Goal: Communication & Community: Answer question/provide support

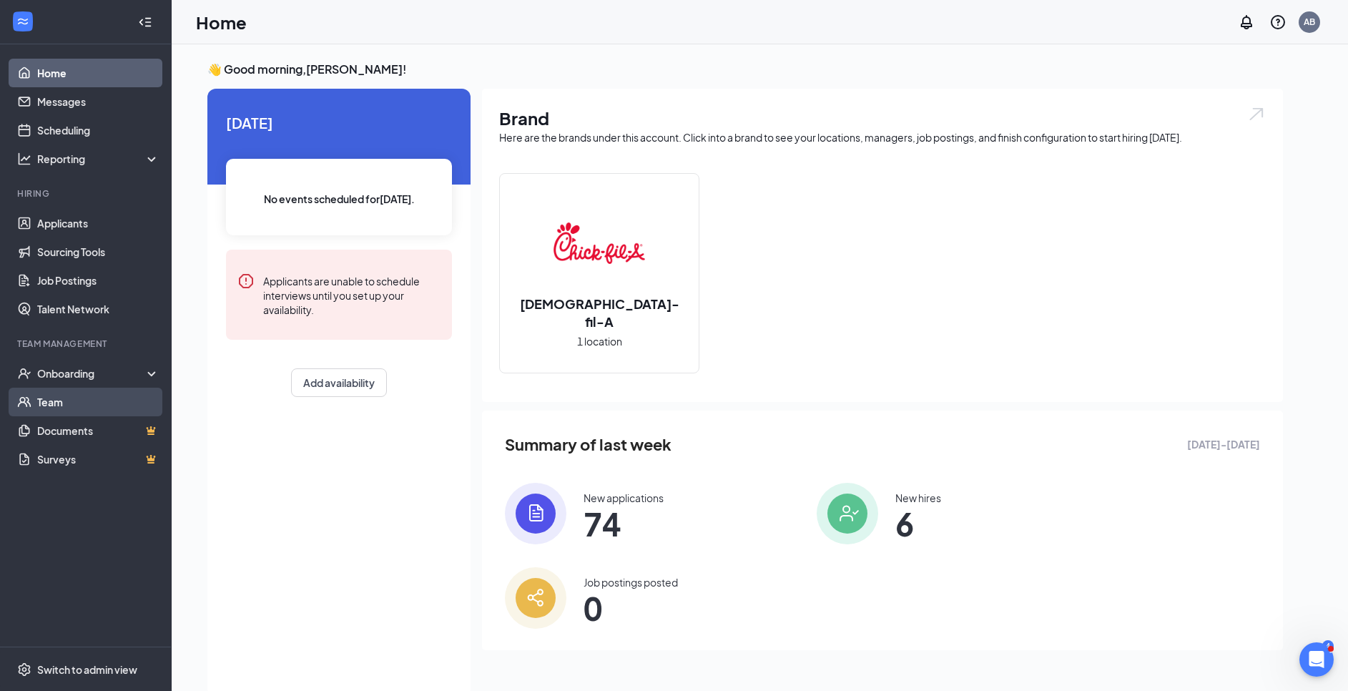
click at [78, 408] on link "Team" at bounding box center [98, 401] width 122 height 29
click at [102, 112] on link "Messages" at bounding box center [98, 101] width 122 height 29
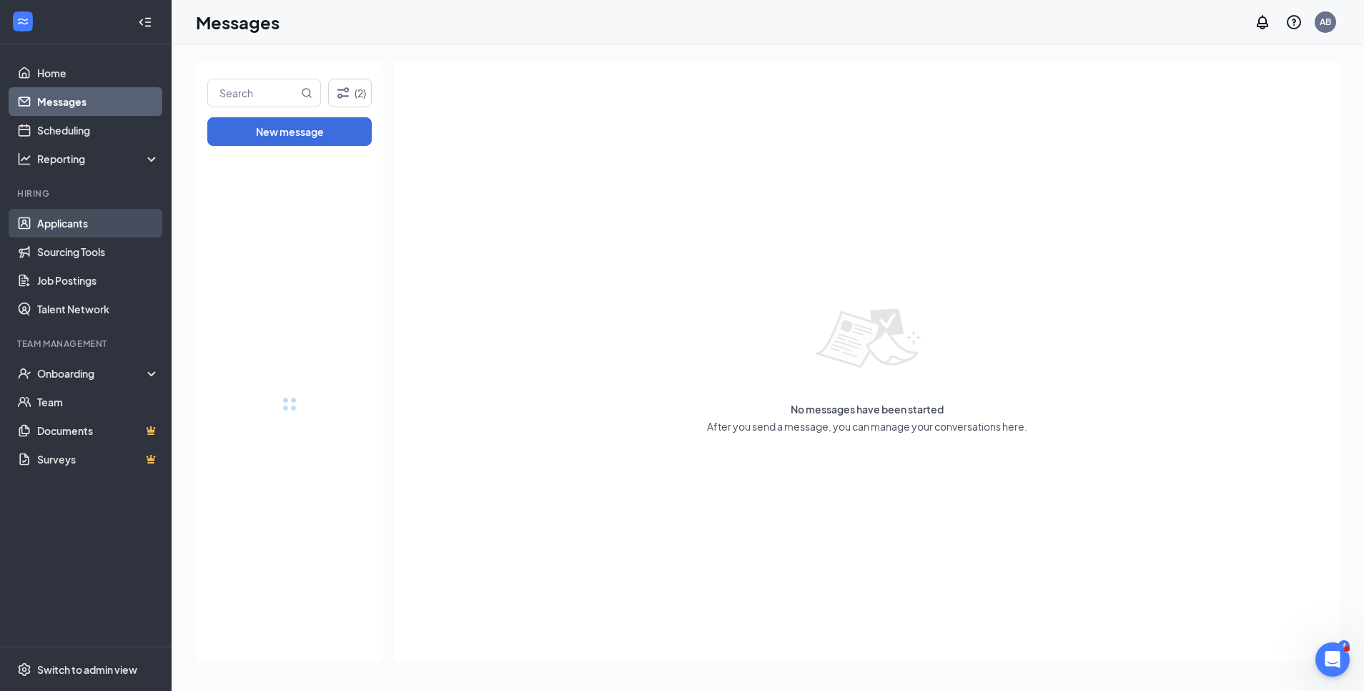
click at [94, 229] on link "Applicants" at bounding box center [98, 223] width 122 height 29
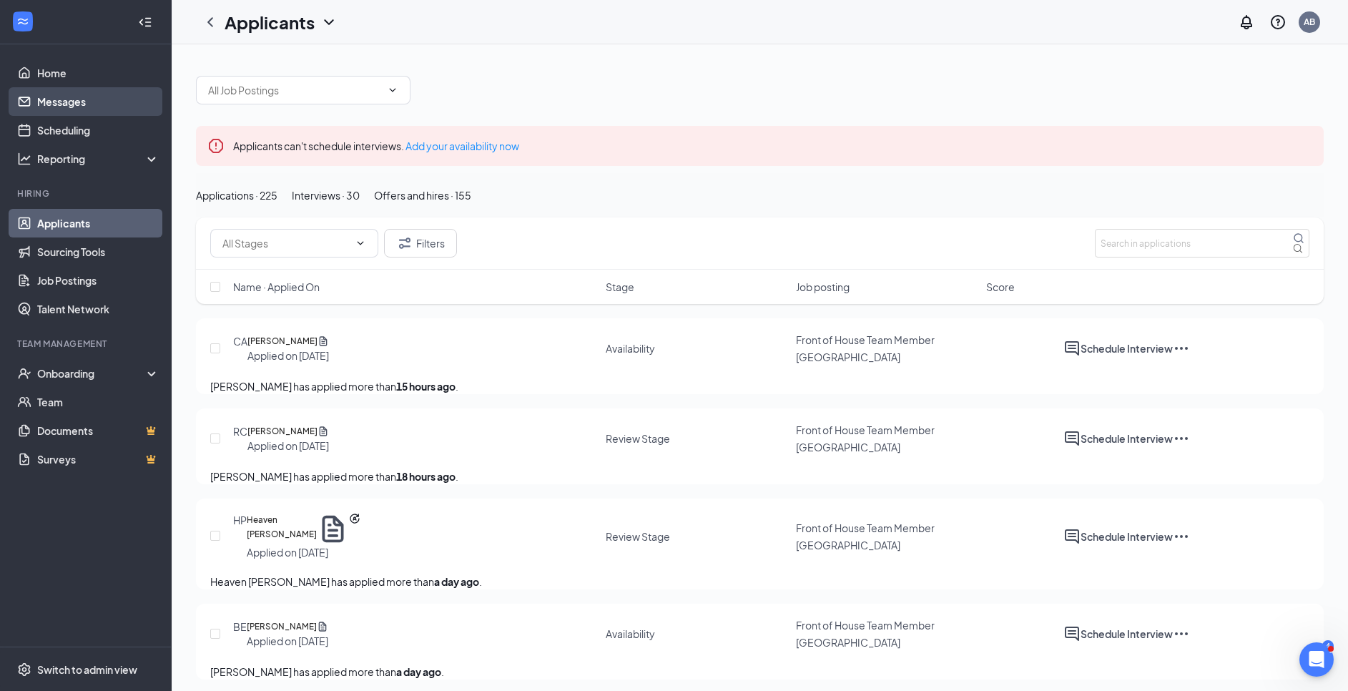
click at [116, 107] on link "Messages" at bounding box center [98, 101] width 122 height 29
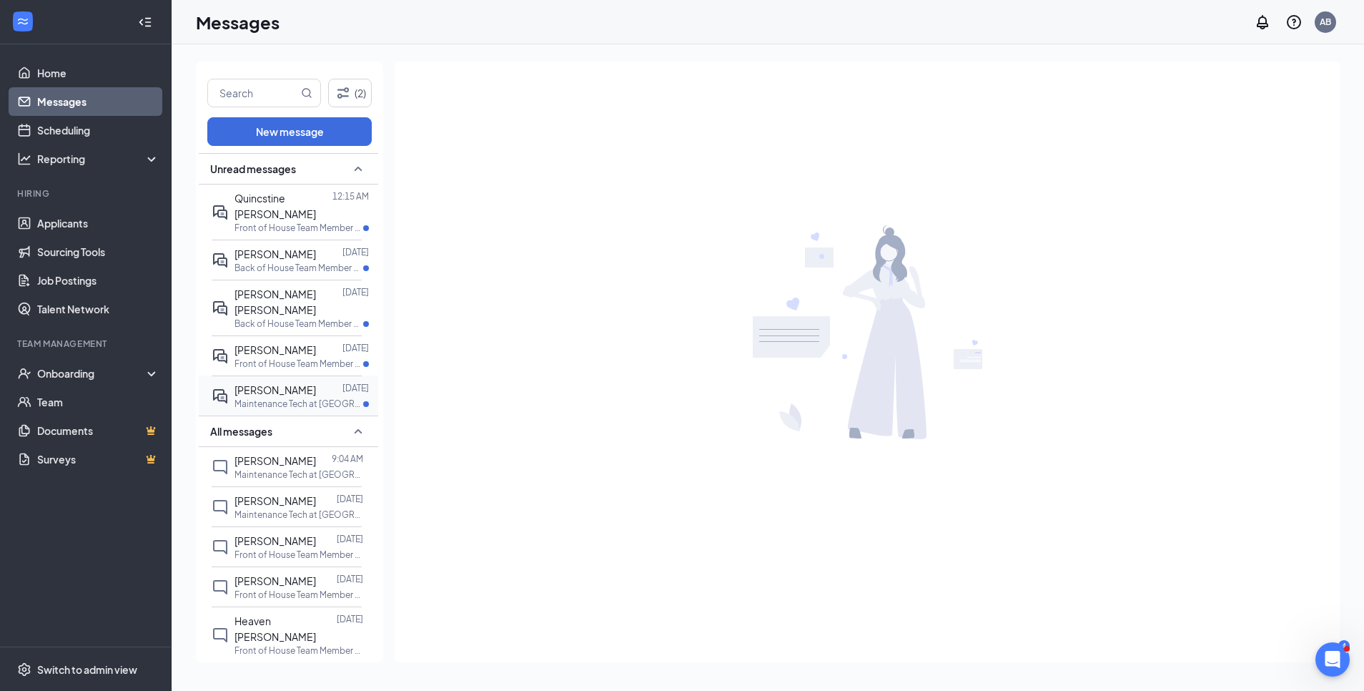
click at [285, 397] on p "Maintenance Tech at [GEOGRAPHIC_DATA]" at bounding box center [298, 403] width 129 height 12
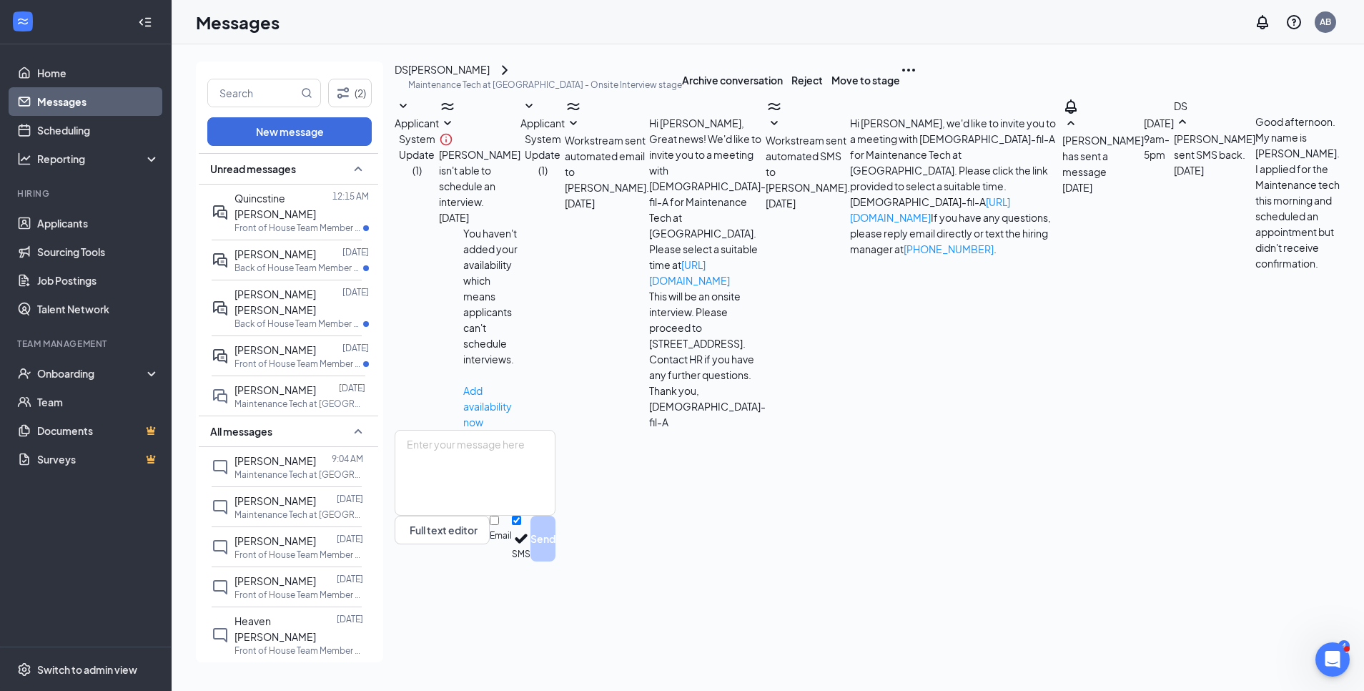
scroll to position [24, 0]
click at [285, 357] on p "Front of House Team Member at [GEOGRAPHIC_DATA]" at bounding box center [298, 363] width 129 height 12
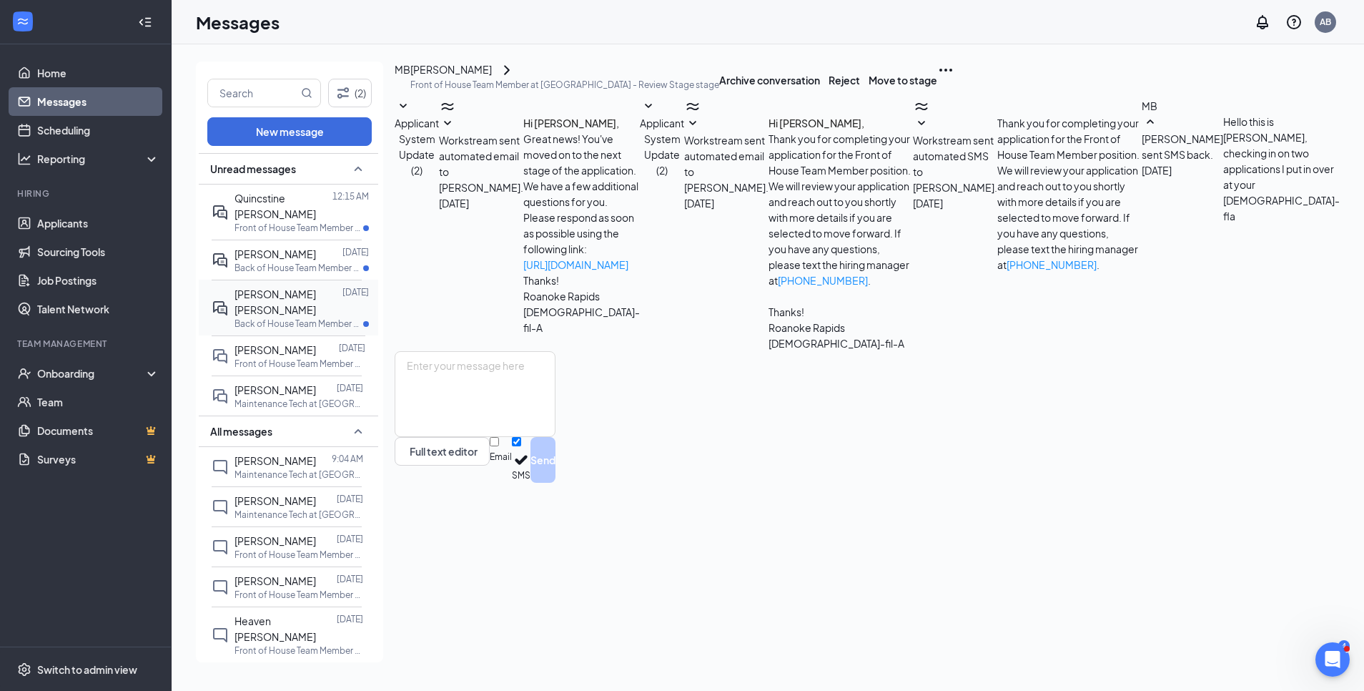
click at [284, 317] on p "Back of House Team Member at [GEOGRAPHIC_DATA]" at bounding box center [298, 323] width 129 height 12
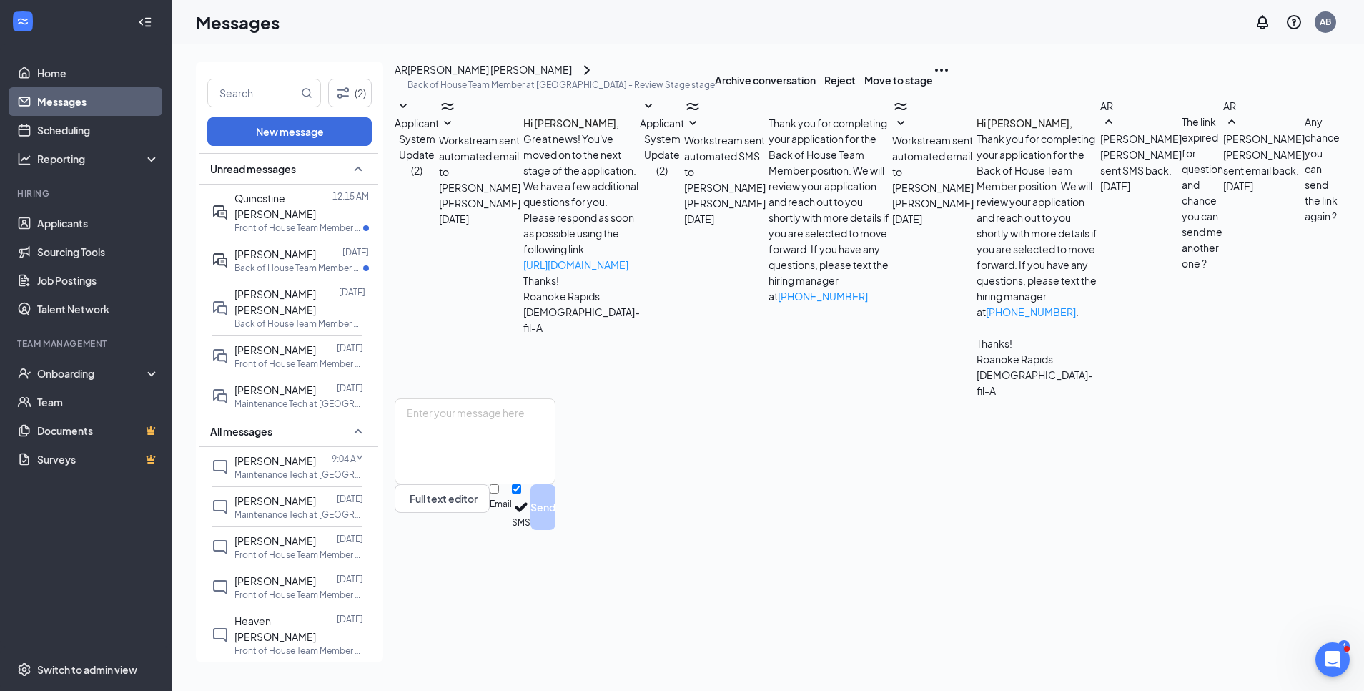
scroll to position [8, 0]
click at [316, 246] on div at bounding box center [329, 254] width 26 height 16
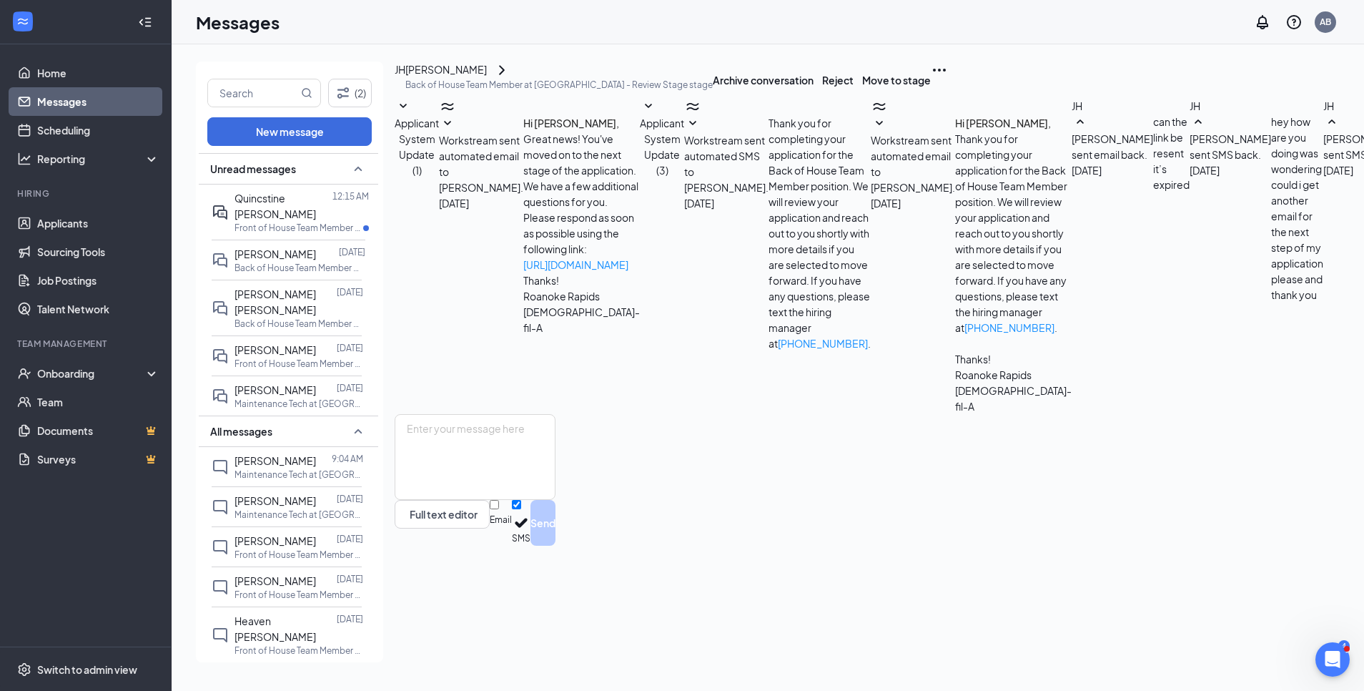
scroll to position [85, 0]
click at [301, 200] on span "Quincstine [PERSON_NAME]" at bounding box center [274, 206] width 81 height 29
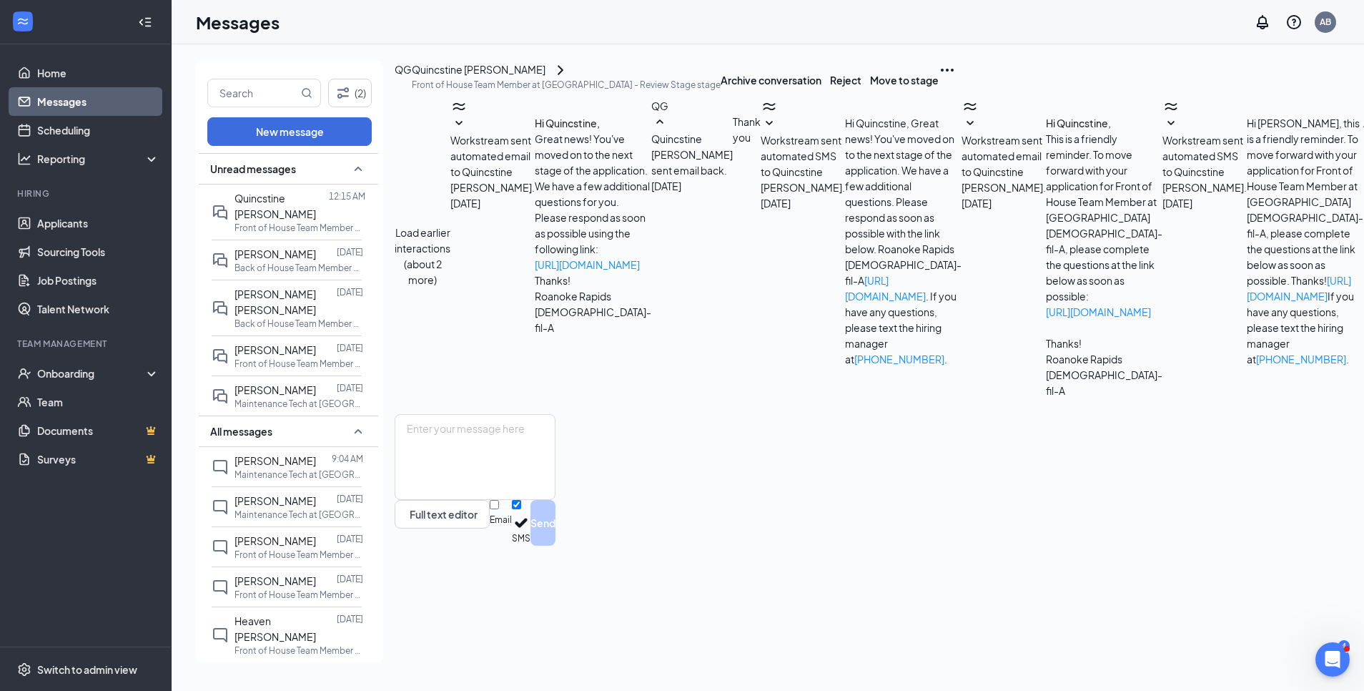
scroll to position [171, 0]
click at [277, 247] on span "[PERSON_NAME]" at bounding box center [274, 253] width 81 height 13
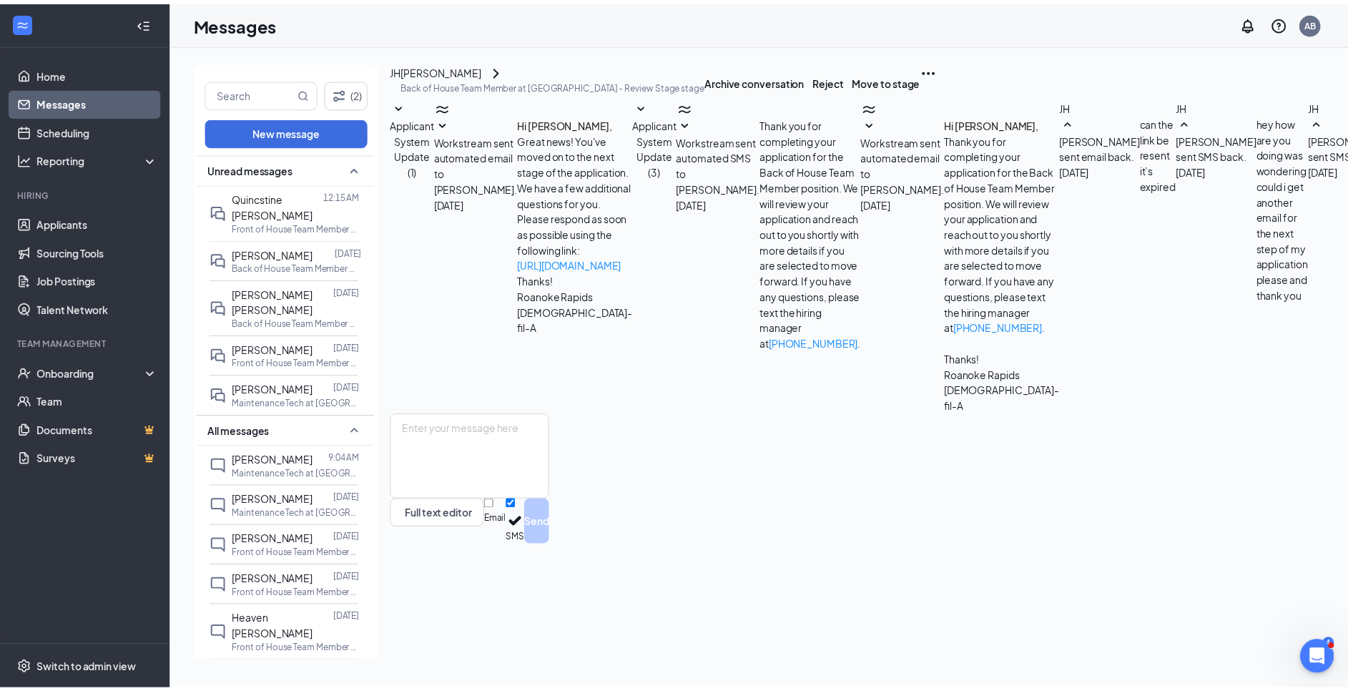
scroll to position [85, 0]
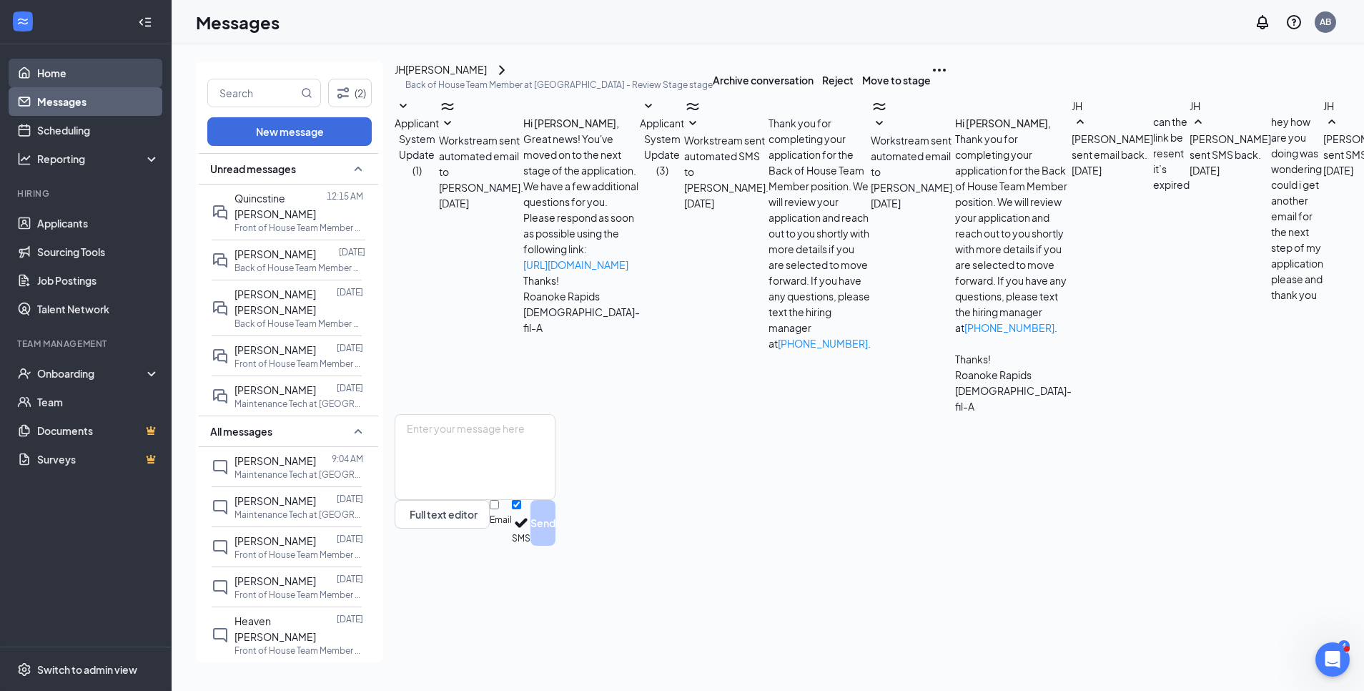
click at [37, 83] on link "Home" at bounding box center [98, 73] width 122 height 29
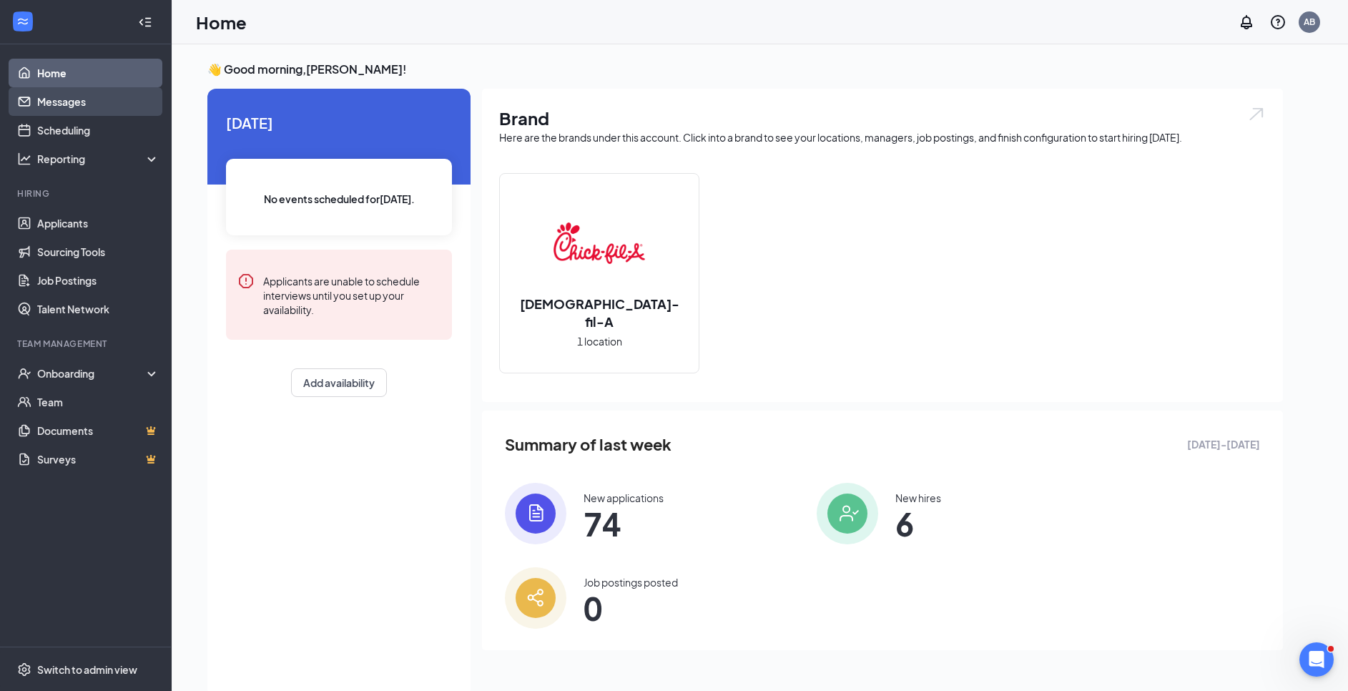
click at [65, 103] on link "Messages" at bounding box center [98, 101] width 122 height 29
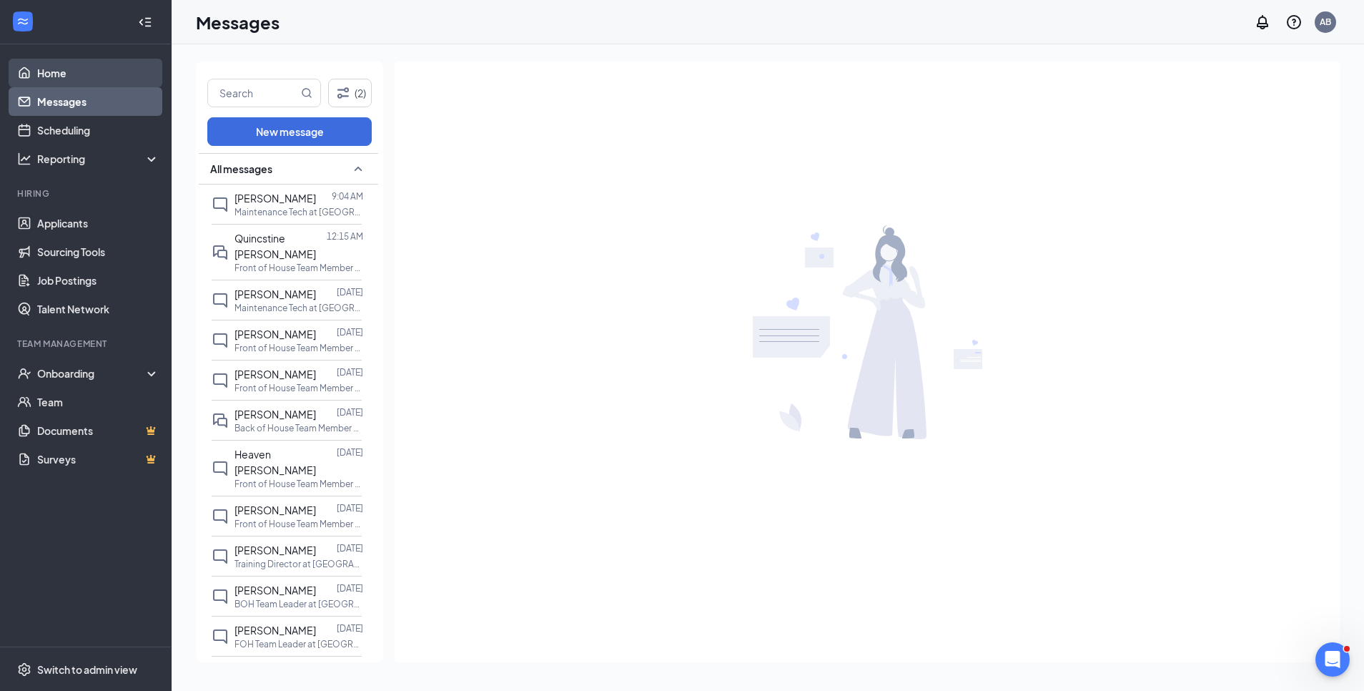
click at [39, 84] on link "Home" at bounding box center [98, 73] width 122 height 29
